Goal: Navigation & Orientation: Understand site structure

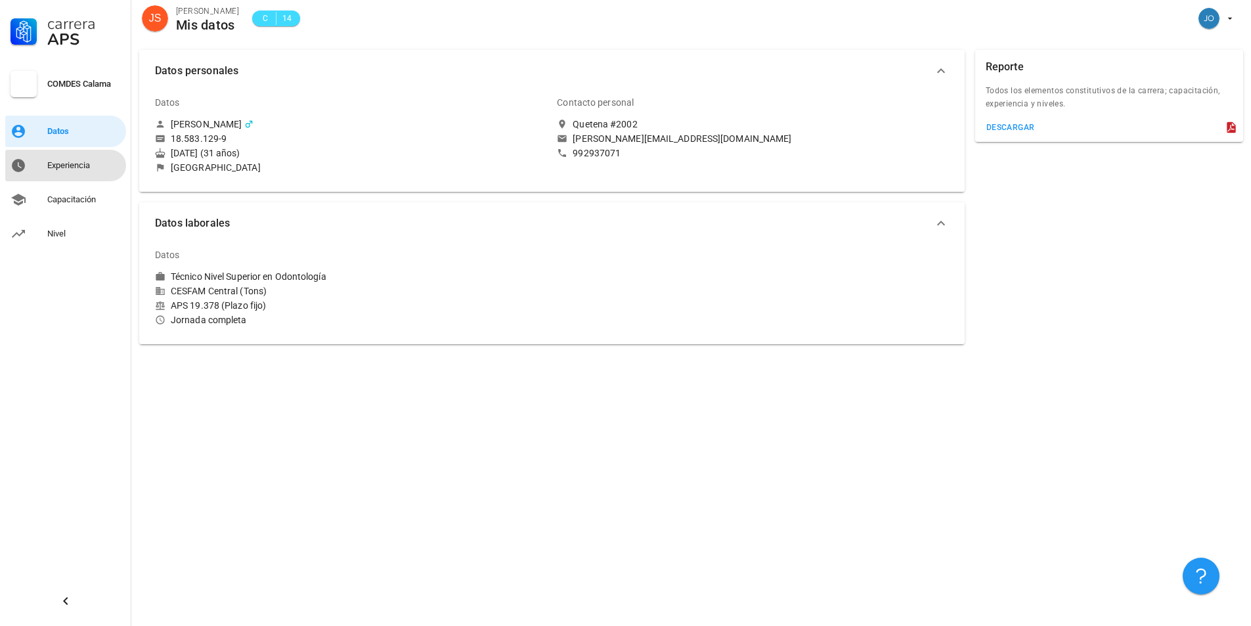
click at [83, 177] on link "Experiencia" at bounding box center [65, 166] width 121 height 32
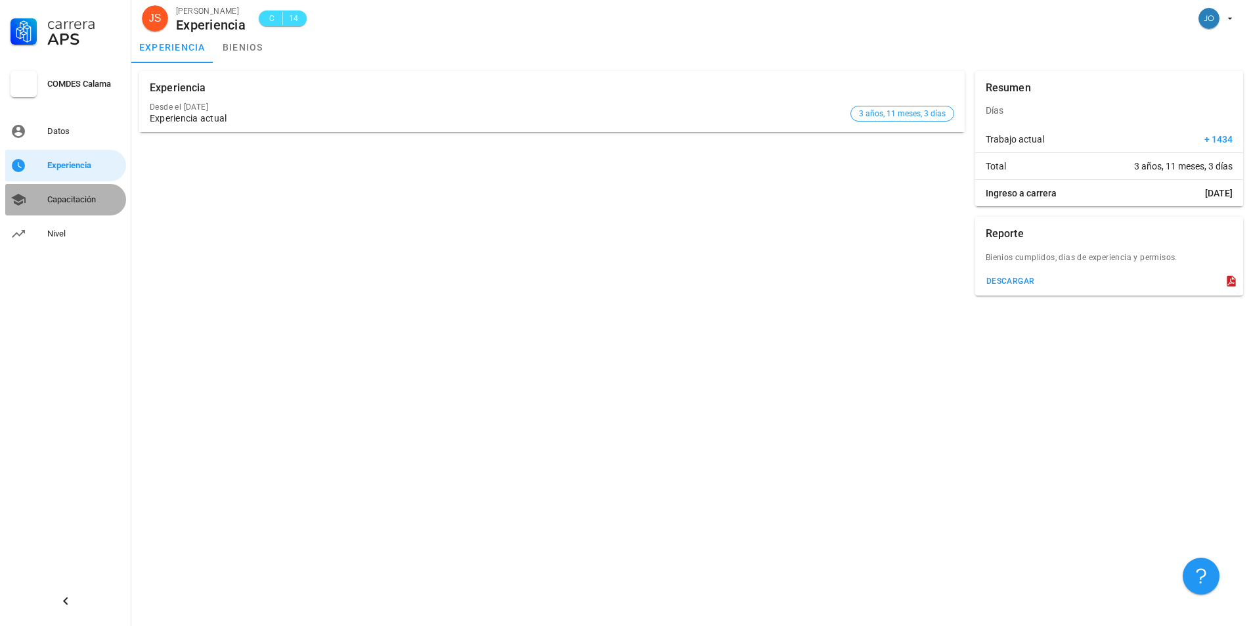
click at [61, 200] on div "Capacitación" at bounding box center [84, 199] width 74 height 11
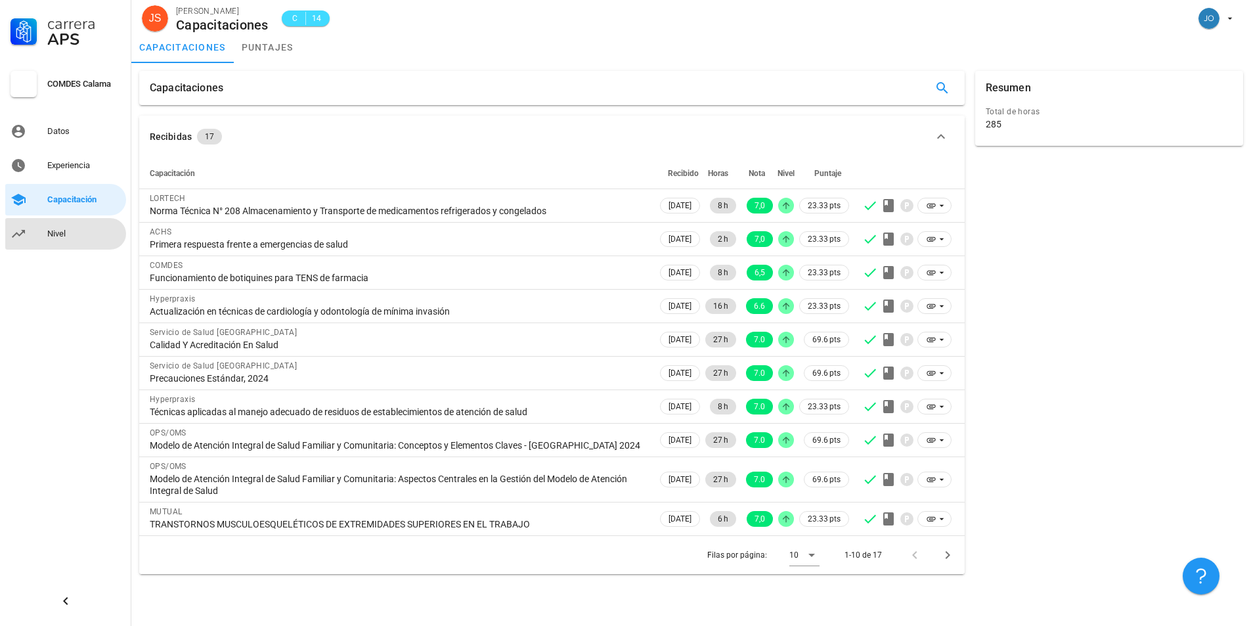
click at [49, 240] on div "Nivel" at bounding box center [84, 233] width 74 height 21
